Goal: Information Seeking & Learning: Learn about a topic

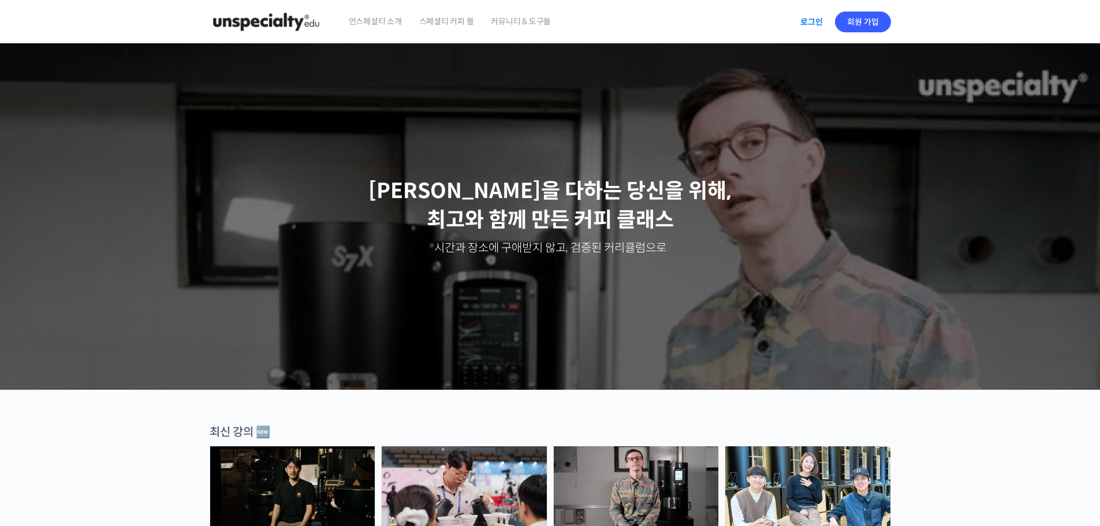
click at [815, 14] on link "로그인" at bounding box center [811, 22] width 36 height 27
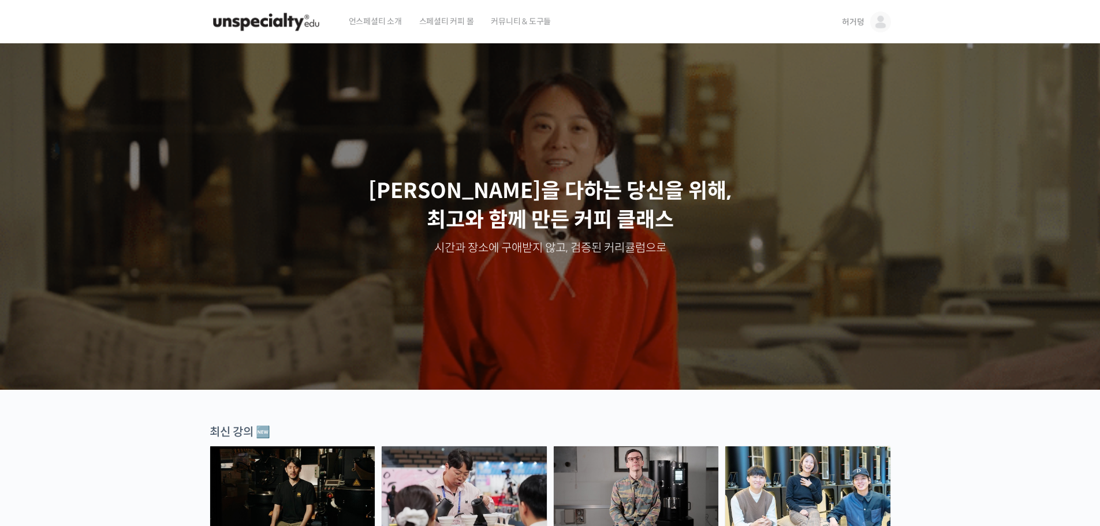
click at [881, 32] on link "허거덩" at bounding box center [866, 22] width 48 height 44
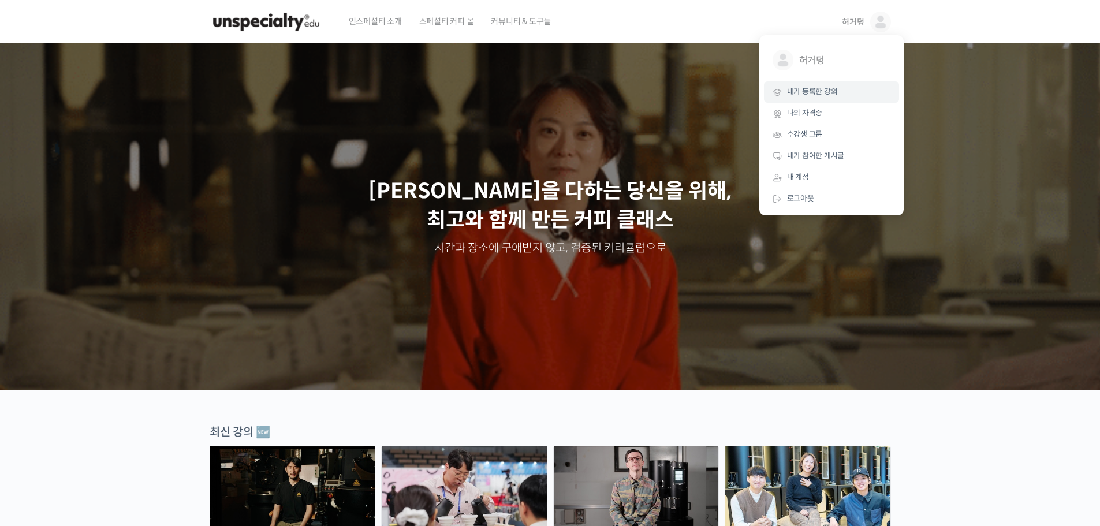
click at [833, 92] on span "내가 등록한 강의" at bounding box center [812, 92] width 51 height 10
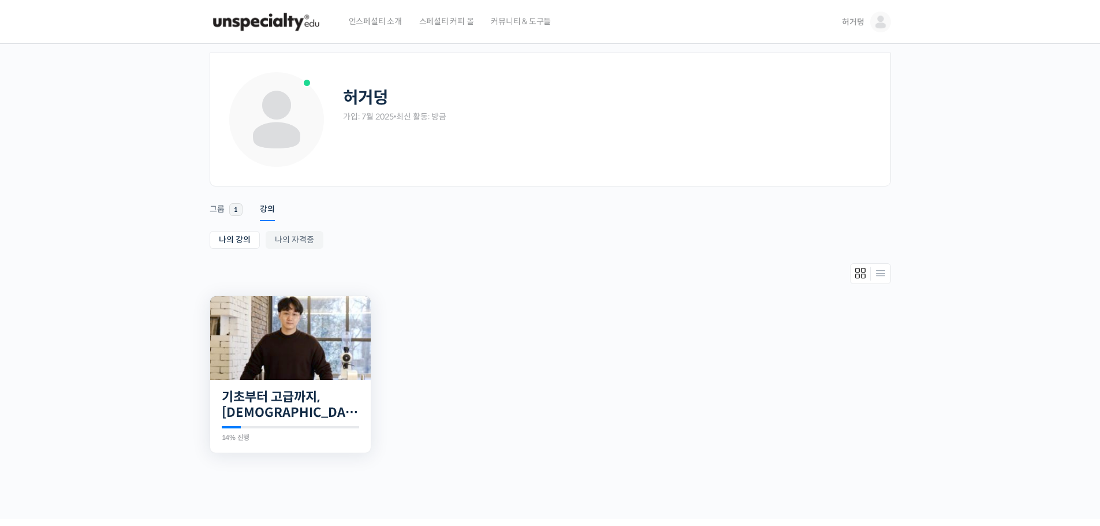
click at [291, 367] on img at bounding box center [290, 338] width 160 height 84
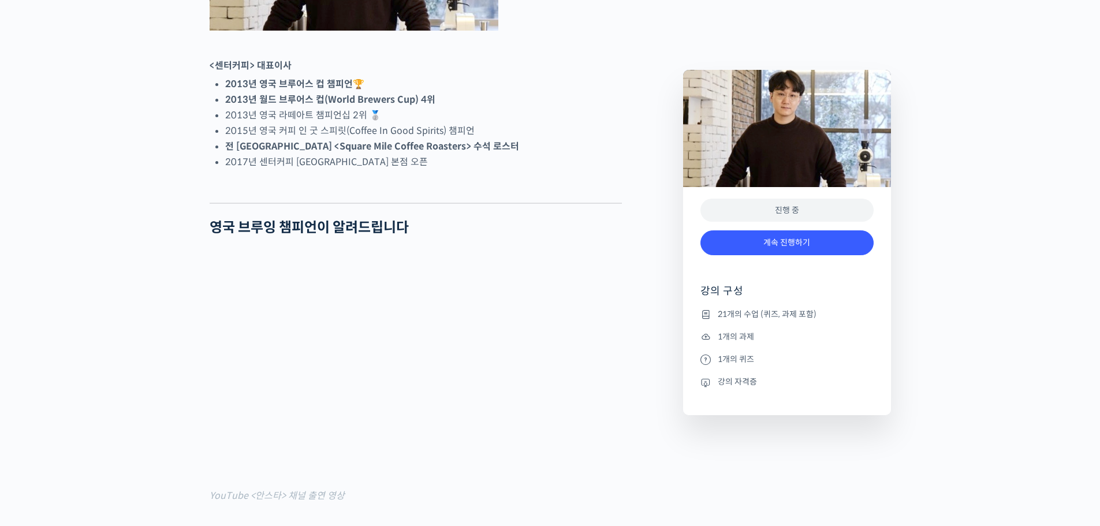
scroll to position [866, 0]
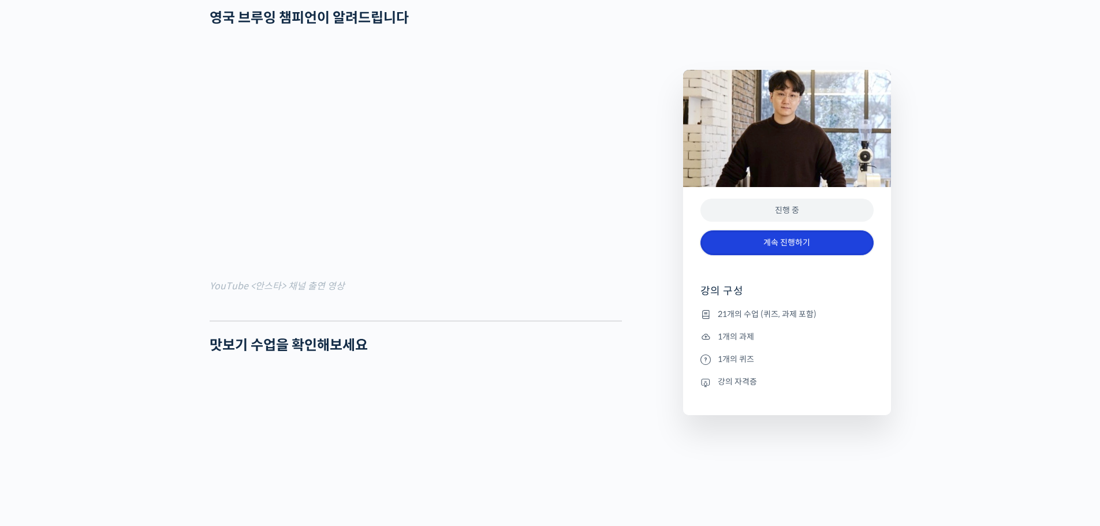
click at [797, 235] on link "계속 진행하기" at bounding box center [786, 242] width 173 height 25
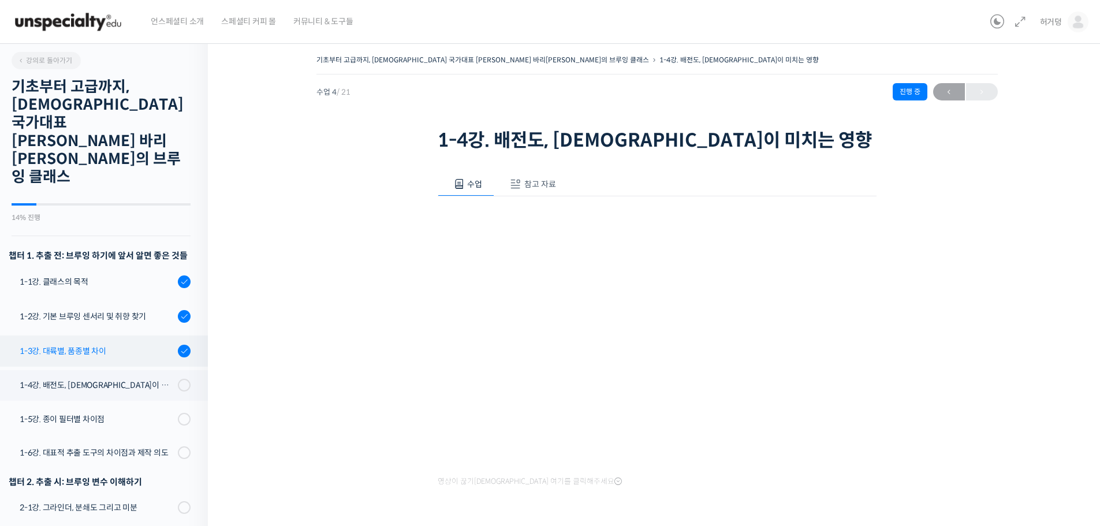
click at [124, 345] on div "1-3강. 대륙별, 품종별 차이" at bounding box center [97, 351] width 155 height 13
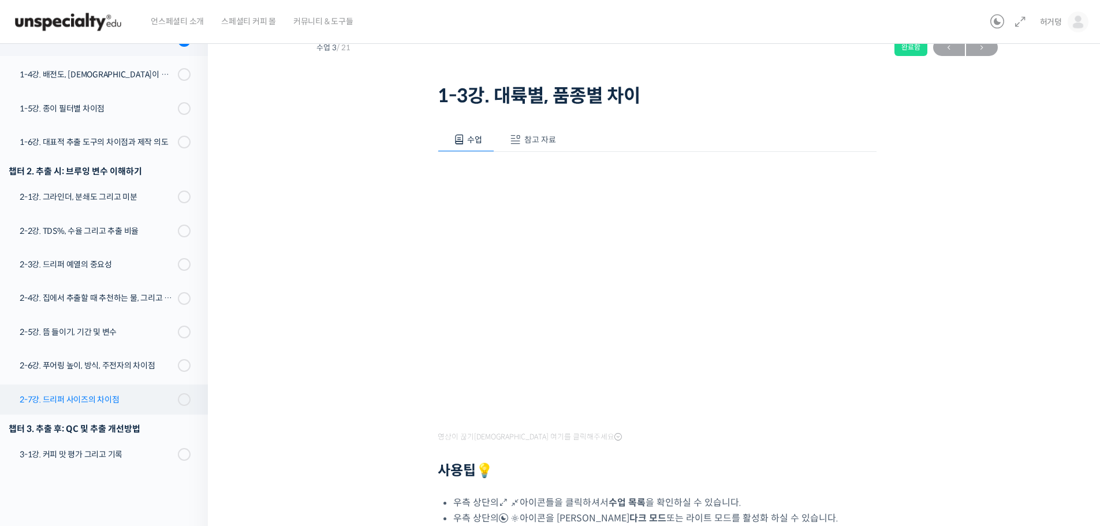
scroll to position [267, 0]
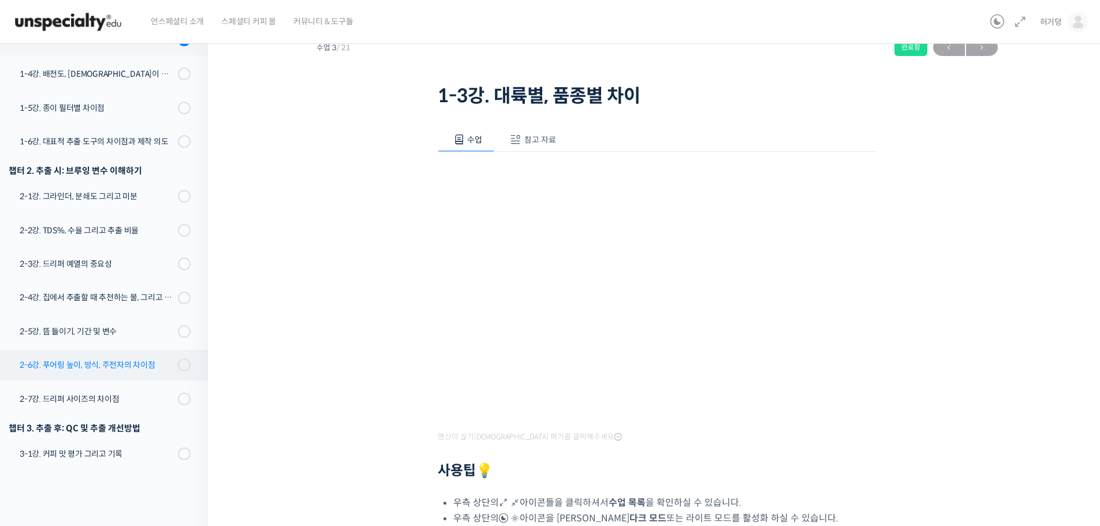
click at [100, 358] on div "2-6강. 푸어링 높이, 방식, 주전자의 차이점" at bounding box center [97, 364] width 155 height 13
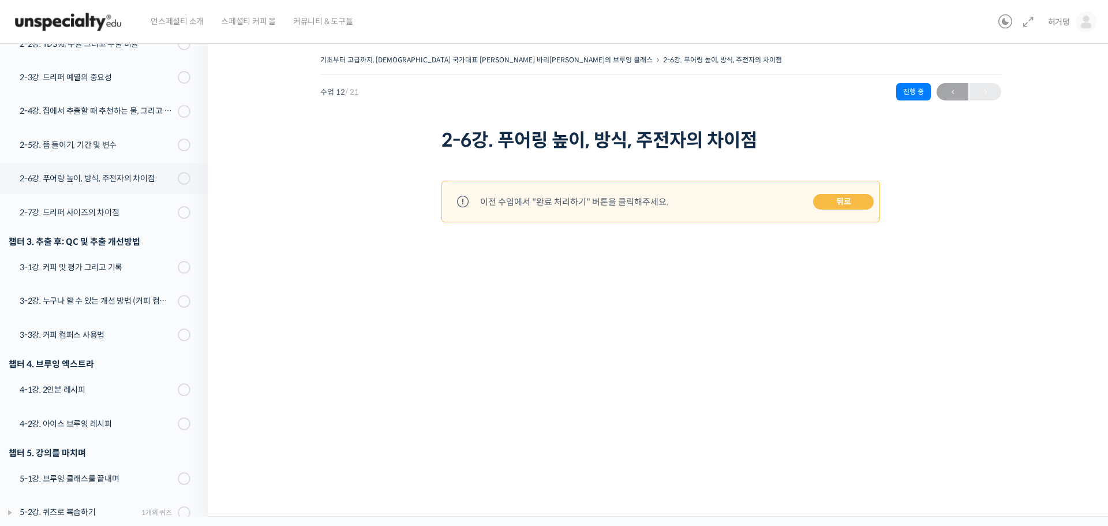
scroll to position [498, 0]
click at [853, 195] on link "뒤로" at bounding box center [843, 202] width 61 height 16
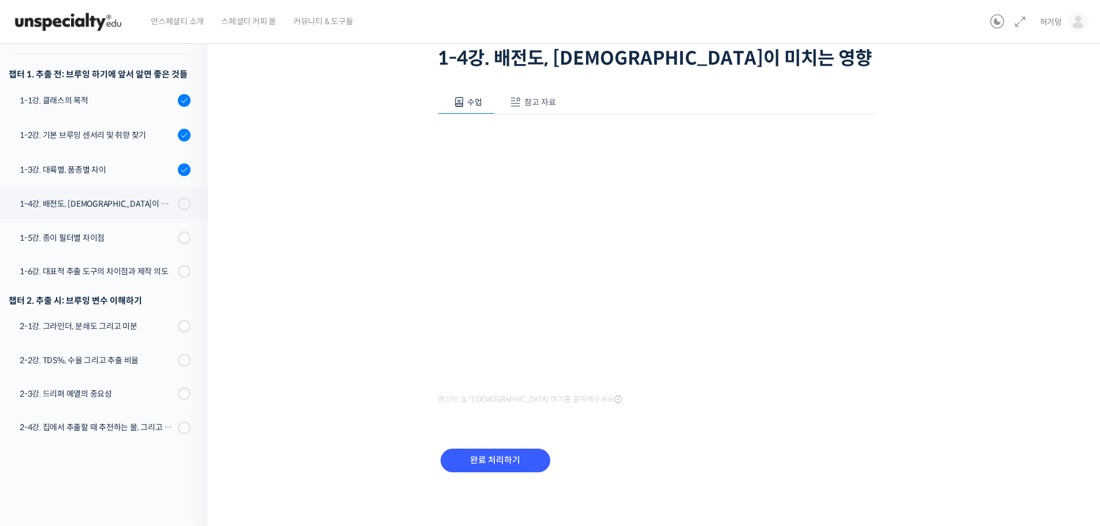
scroll to position [83, 0]
click at [514, 456] on input "완료 처리하기" at bounding box center [495, 460] width 110 height 24
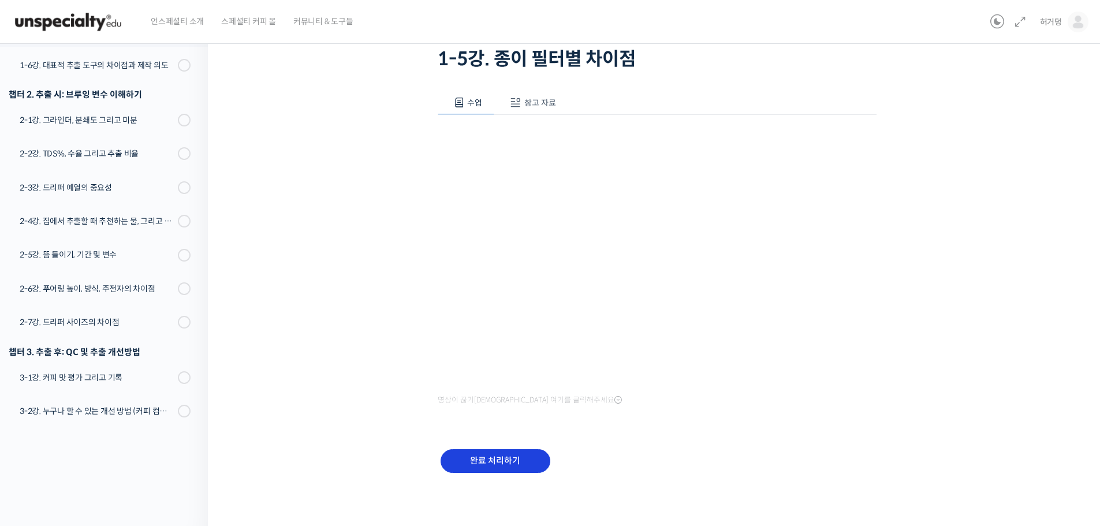
scroll to position [83, 0]
click at [510, 456] on input "완료 처리하기" at bounding box center [495, 460] width 110 height 24
